Goal: Transaction & Acquisition: Purchase product/service

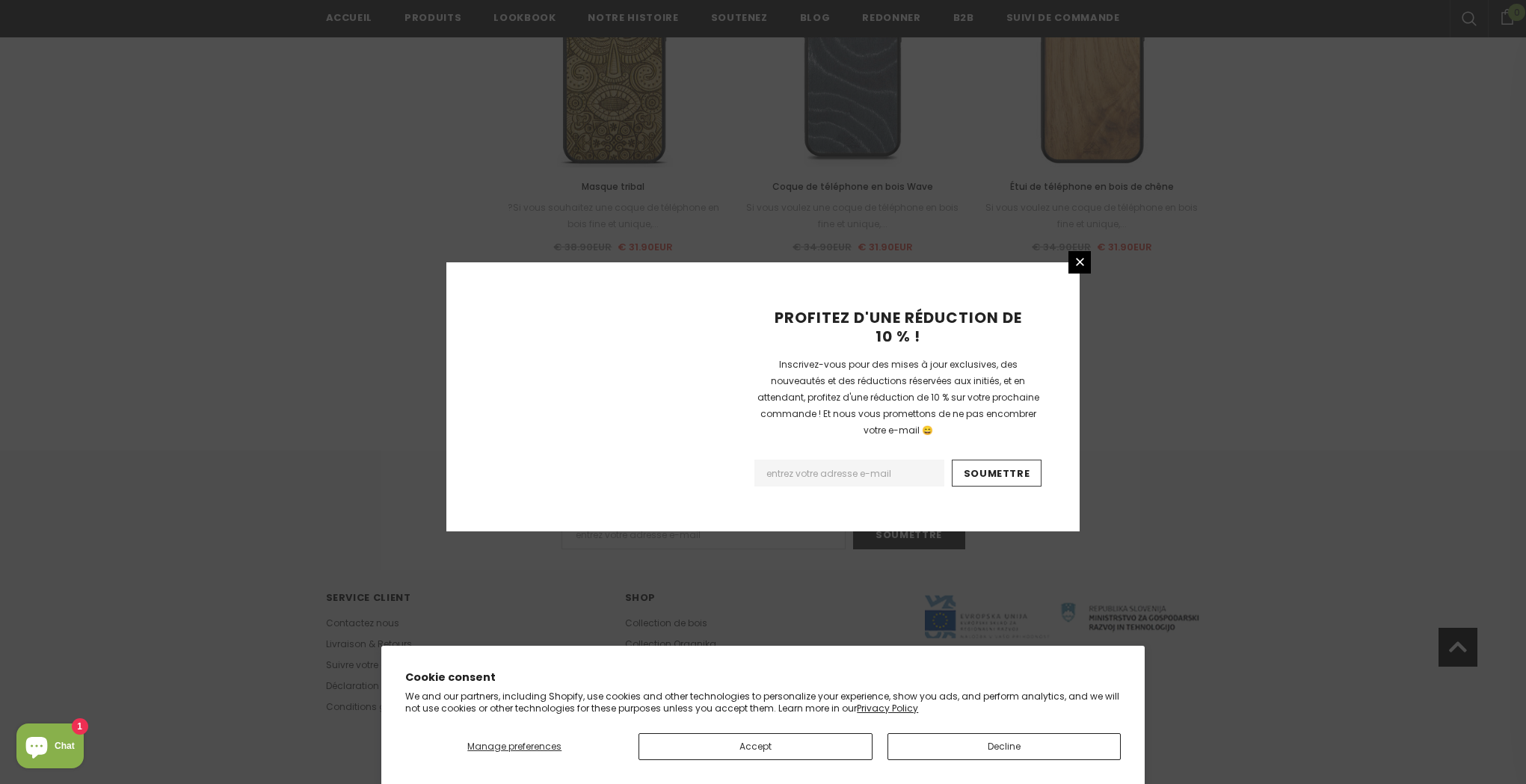
scroll to position [1580, 0]
